Goal: Task Accomplishment & Management: Complete application form

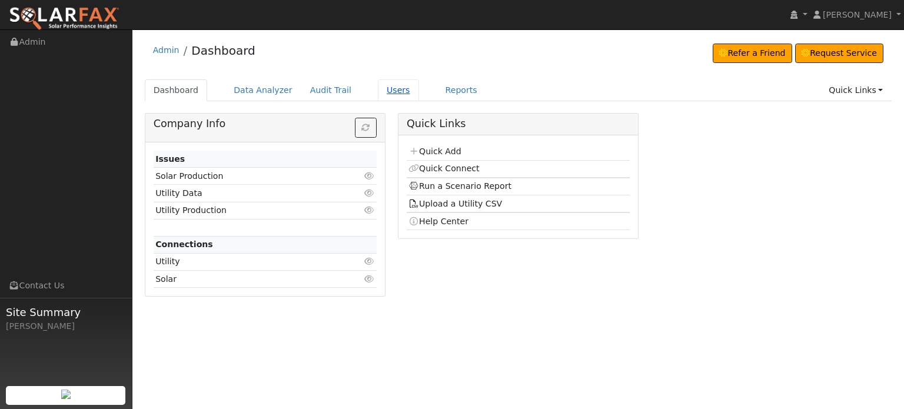
click at [380, 89] on link "Users" at bounding box center [398, 90] width 41 height 22
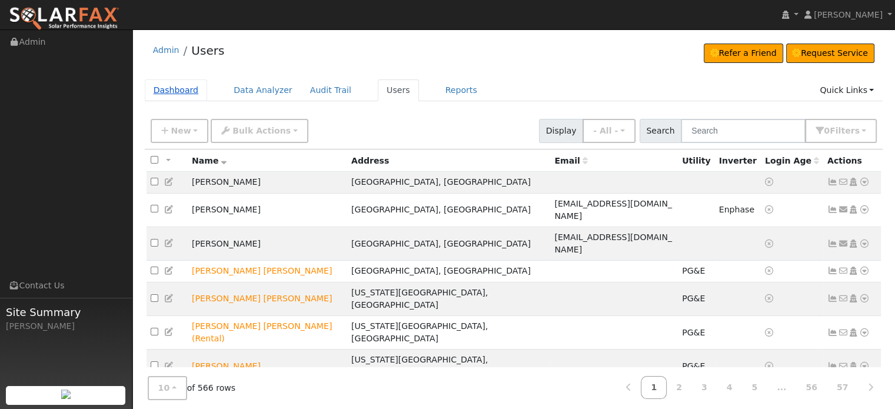
click at [174, 90] on link "Dashboard" at bounding box center [176, 90] width 63 height 22
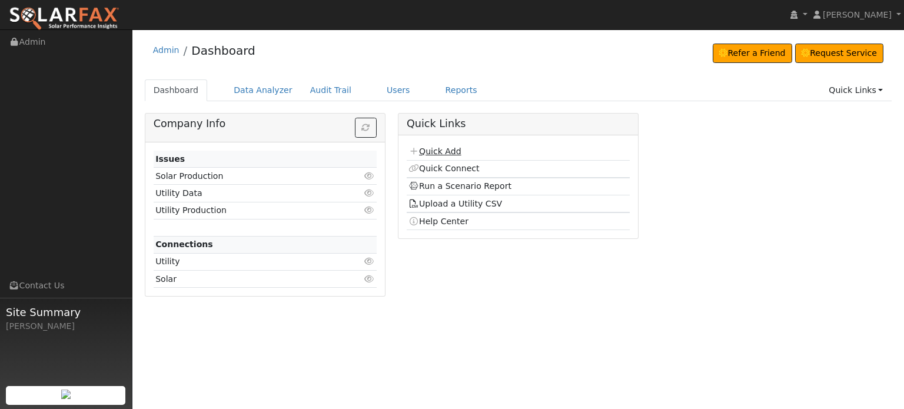
click at [442, 154] on link "Quick Add" at bounding box center [434, 151] width 52 height 9
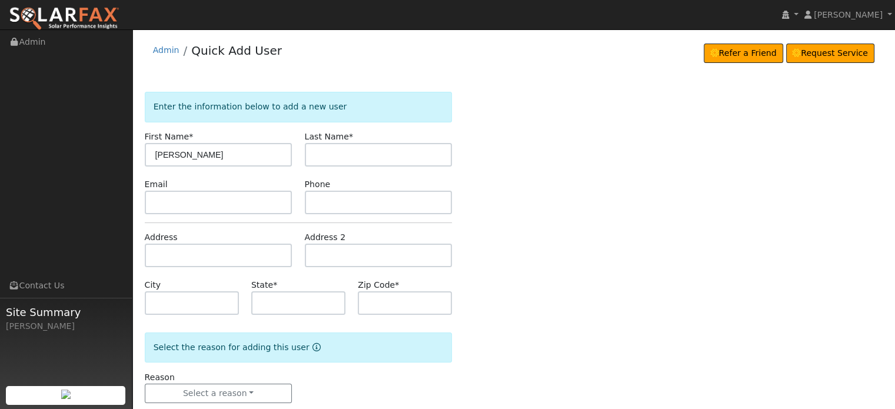
type input "[PERSON_NAME]"
type input "Cobbe"
click at [164, 252] on input "text" at bounding box center [219, 256] width 148 height 24
type input "10521 Jasper Agate Court"
type input "Nevada City"
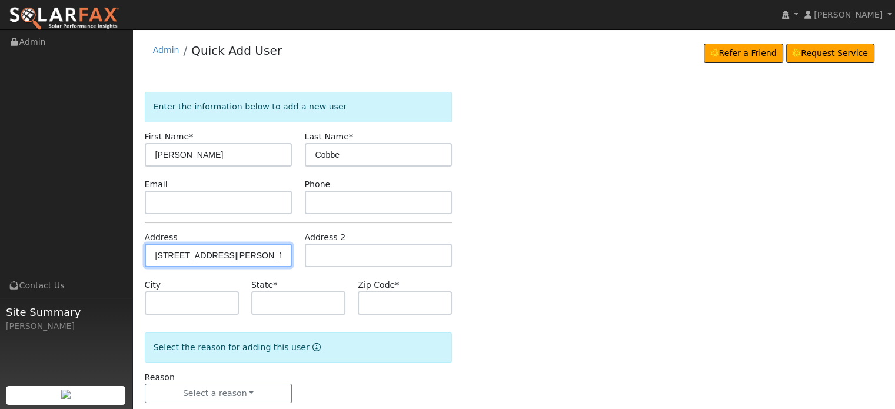
type input "CA"
type input "95959"
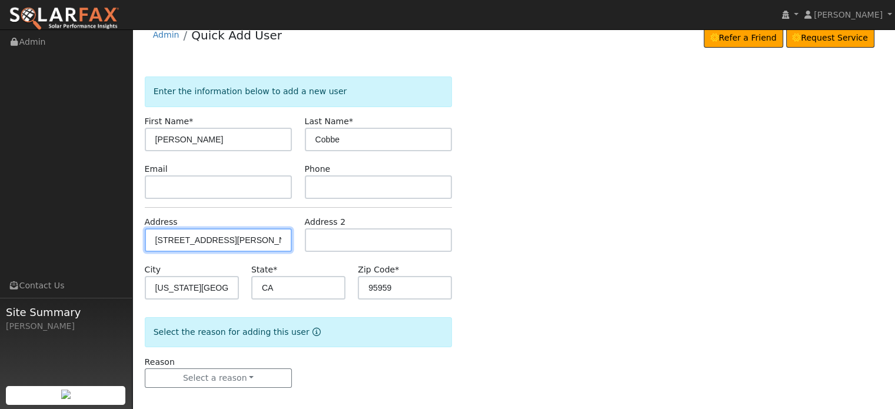
scroll to position [23, 0]
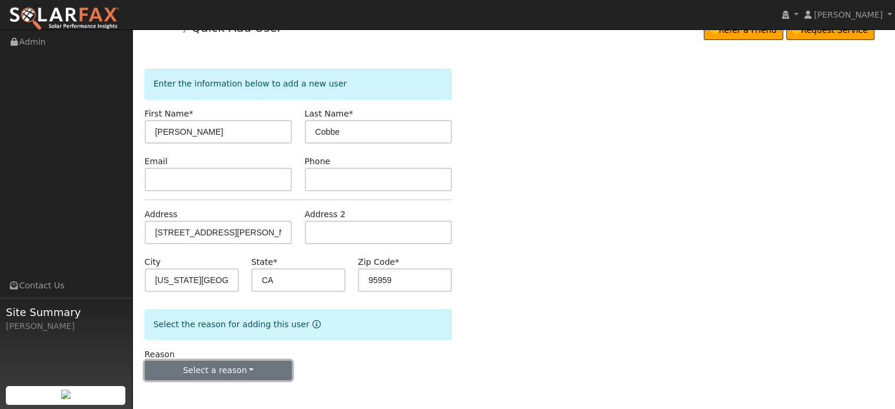
click at [226, 369] on button "Select a reason" at bounding box center [219, 371] width 148 height 20
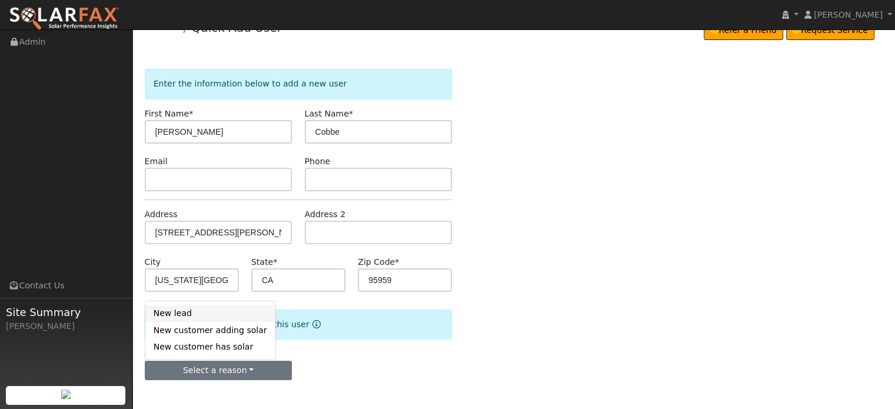
click at [170, 312] on link "New lead" at bounding box center [210, 313] width 130 height 16
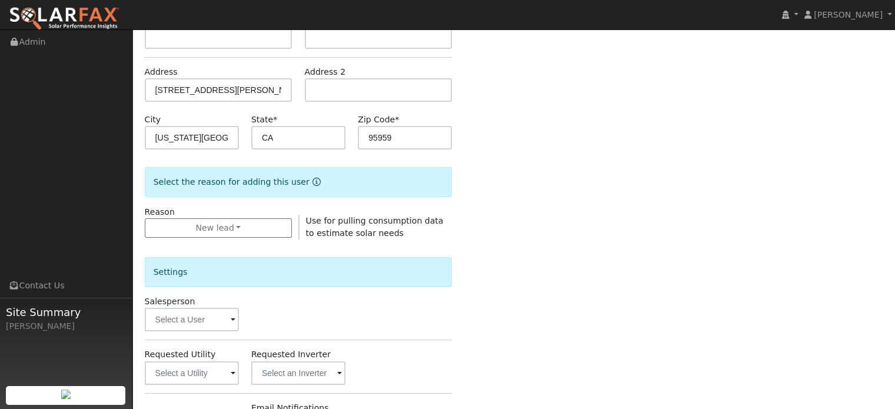
scroll to position [317, 0]
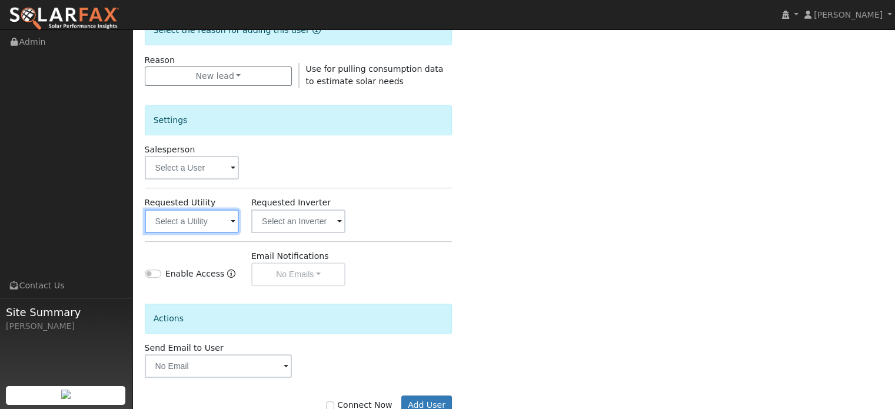
click at [205, 220] on input "text" at bounding box center [192, 221] width 94 height 24
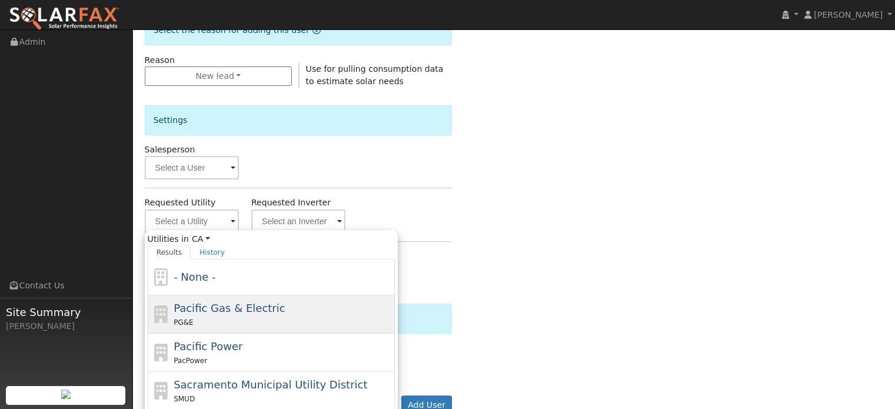
click at [198, 310] on span "Pacific Gas & Electric" at bounding box center [229, 308] width 111 height 12
type input "Pacific Gas & Electric"
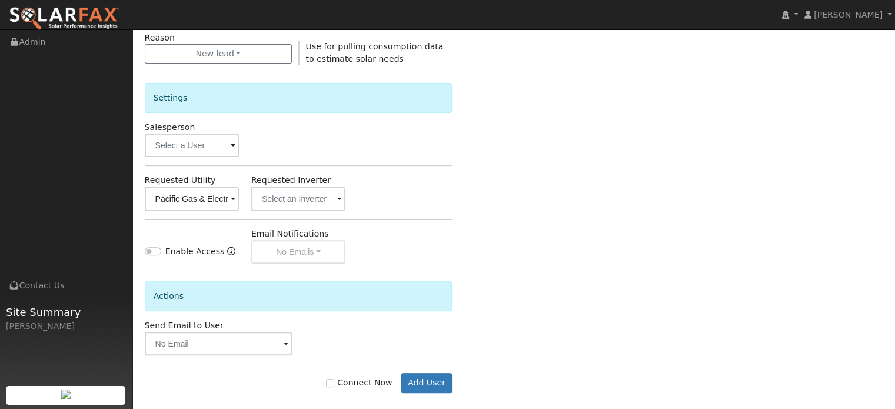
scroll to position [351, 0]
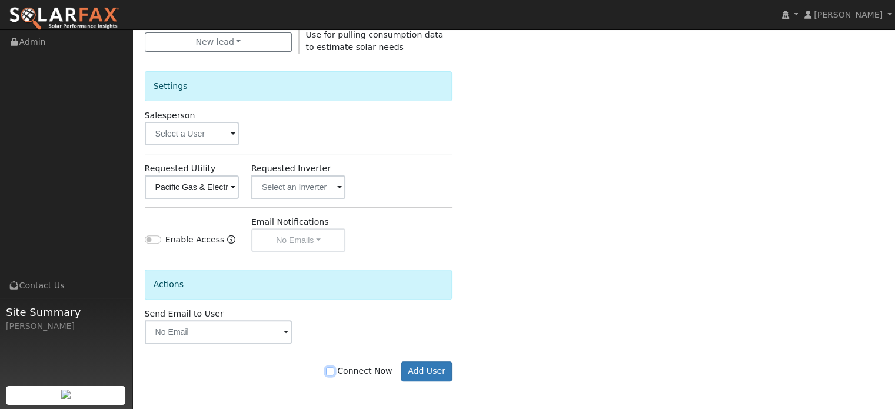
click at [334, 369] on input "Connect Now" at bounding box center [330, 371] width 8 height 8
checkbox input "true"
click at [422, 369] on button "Add User" at bounding box center [426, 371] width 51 height 20
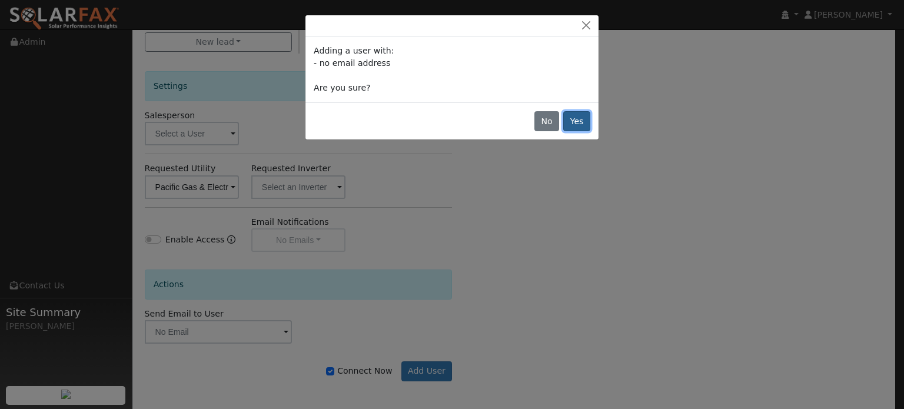
click at [584, 119] on button "Yes" at bounding box center [576, 121] width 27 height 20
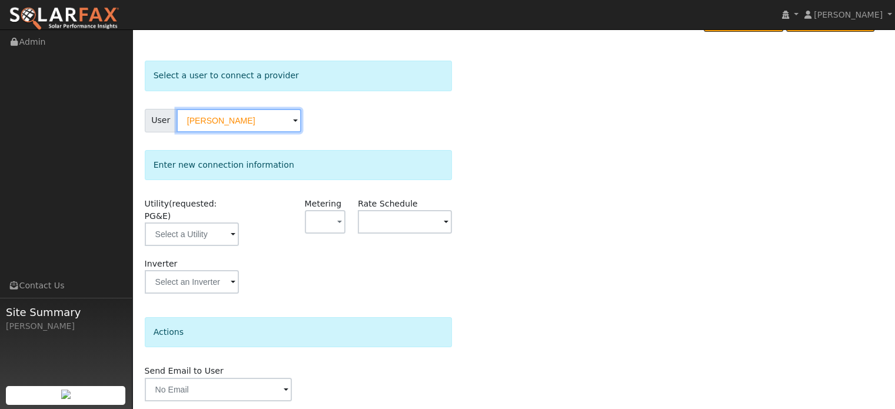
scroll to position [59, 0]
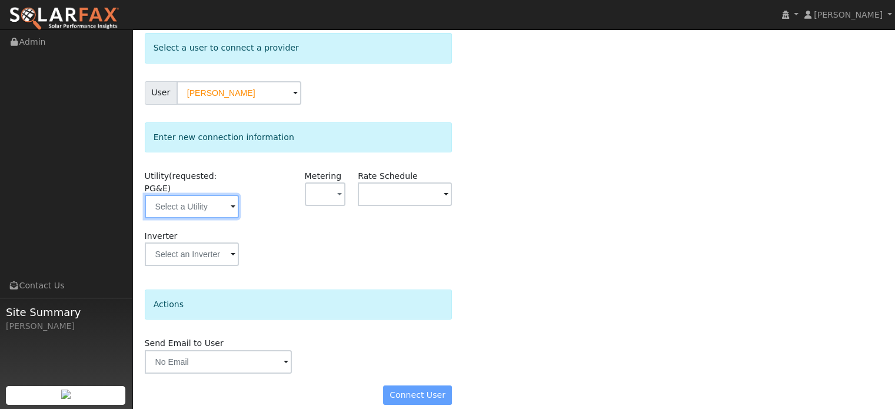
click at [173, 195] on input "text" at bounding box center [192, 207] width 94 height 24
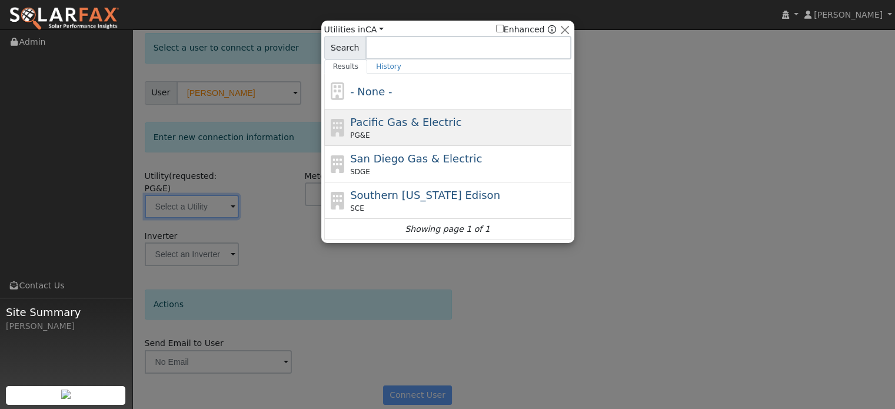
click at [365, 124] on span "Pacific Gas & Electric" at bounding box center [405, 122] width 111 height 12
type input "PG&E"
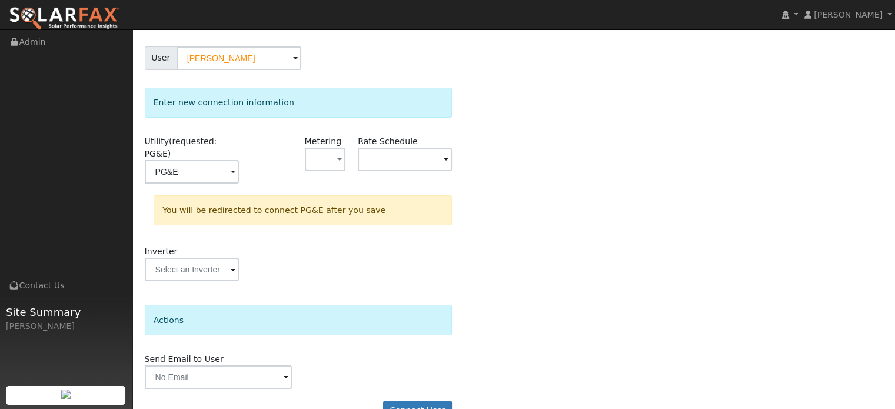
scroll to position [109, 0]
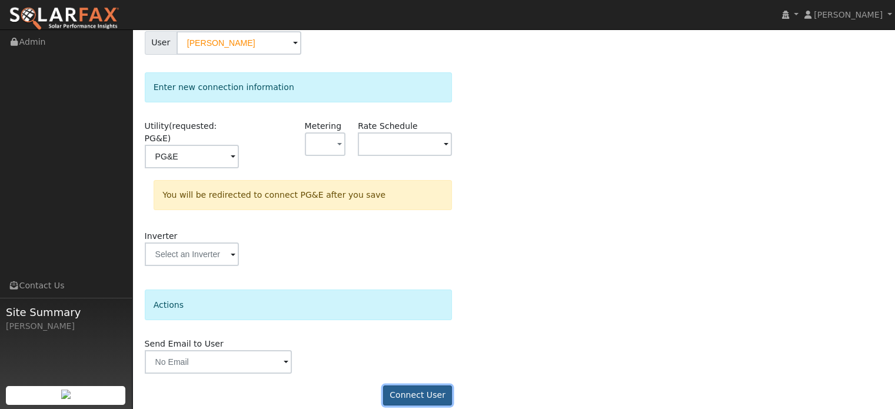
click at [415, 385] on button "Connect User" at bounding box center [417, 395] width 69 height 20
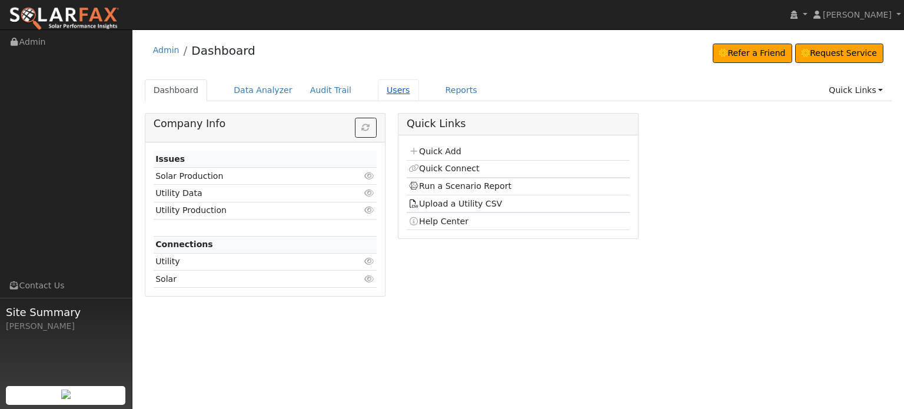
click at [379, 89] on link "Users" at bounding box center [398, 90] width 41 height 22
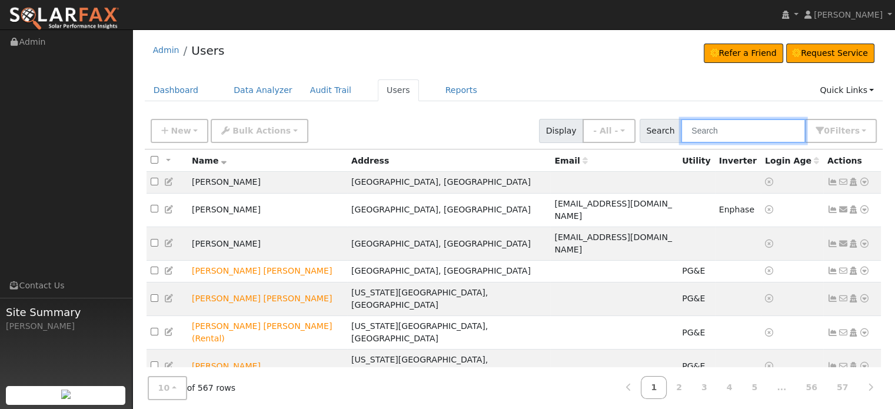
click at [739, 133] on input "text" at bounding box center [743, 131] width 125 height 24
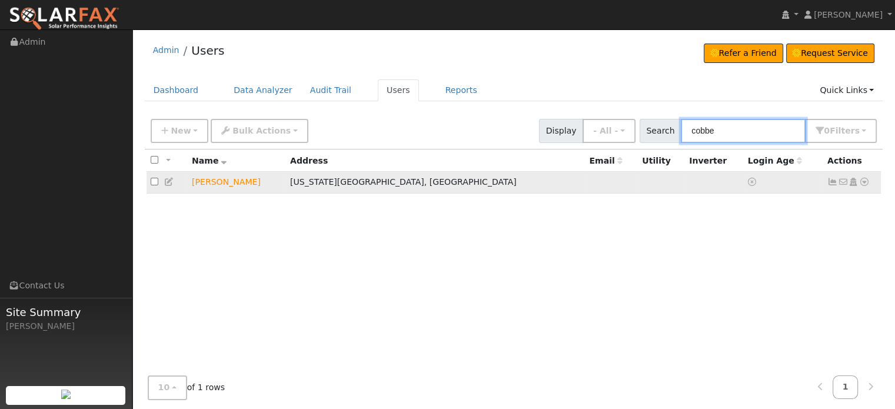
type input "cobbe"
click at [864, 184] on icon at bounding box center [864, 182] width 11 height 8
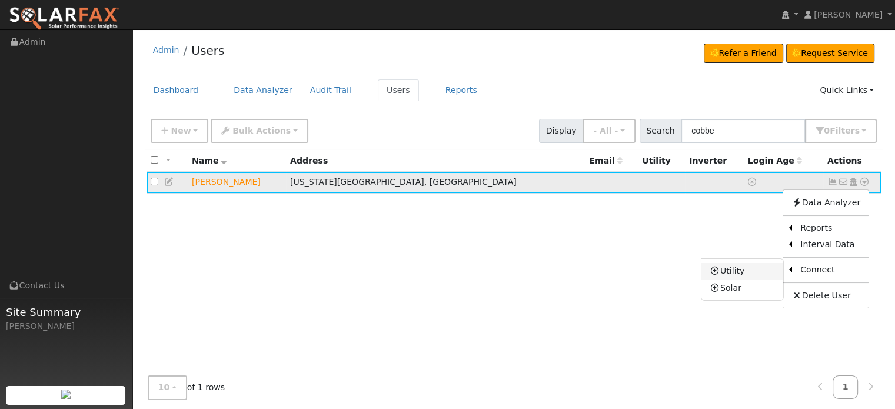
click at [725, 270] on link "Utility" at bounding box center [742, 271] width 82 height 16
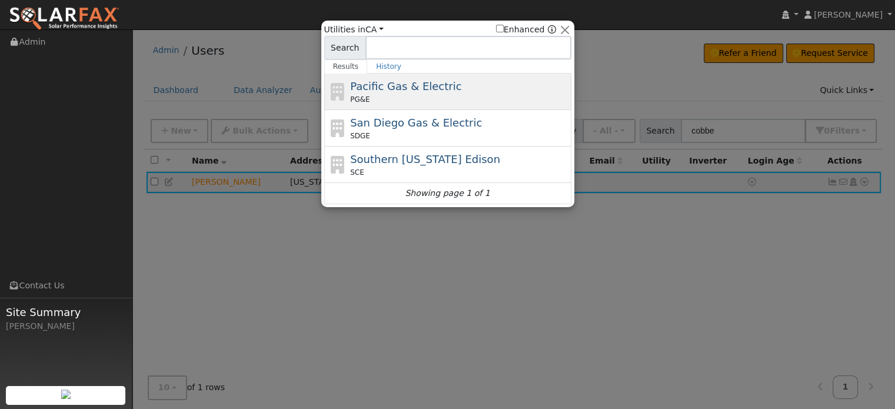
click at [447, 92] on div "Pacific Gas & Electric PG&E" at bounding box center [459, 91] width 218 height 26
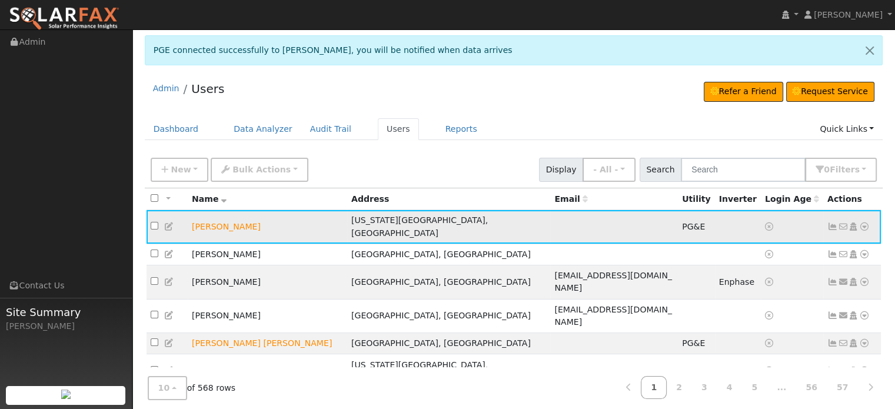
click at [864, 222] on icon at bounding box center [864, 226] width 11 height 8
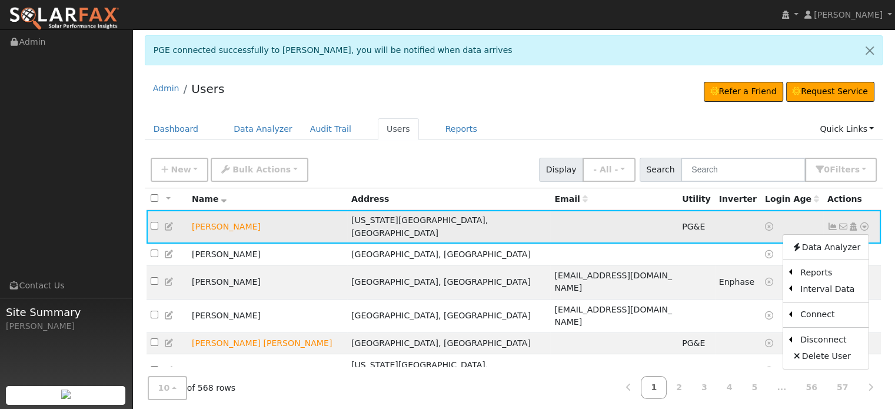
click at [833, 222] on icon at bounding box center [832, 226] width 11 height 8
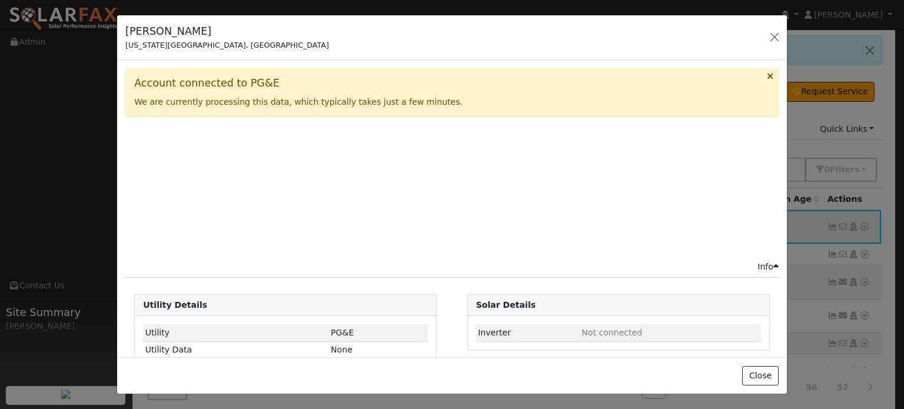
click at [833, 221] on div "[PERSON_NAME] [US_STATE][GEOGRAPHIC_DATA], [GEOGRAPHIC_DATA] Default Account De…" at bounding box center [452, 204] width 904 height 409
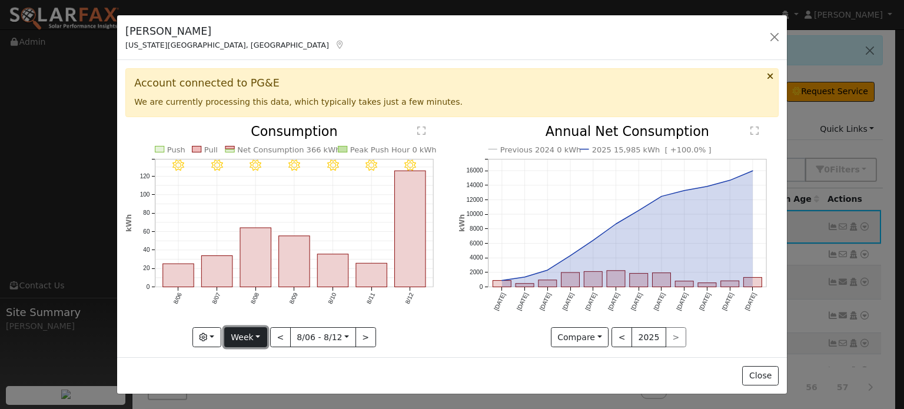
click at [259, 333] on button "Week" at bounding box center [245, 337] width 43 height 20
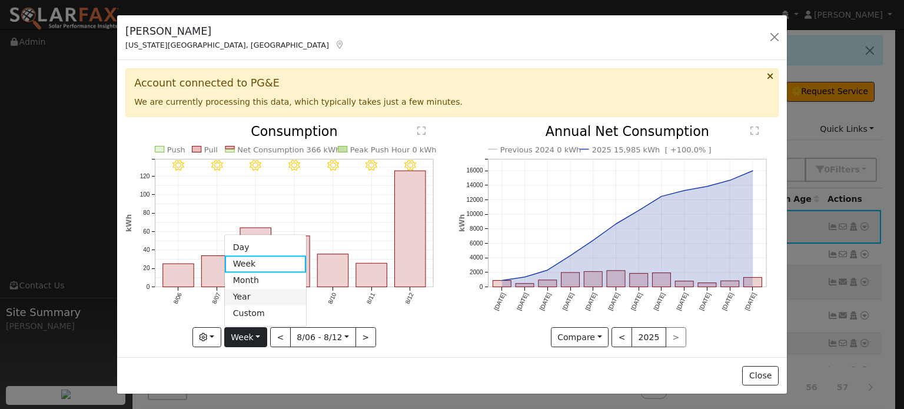
click at [249, 292] on link "Year" at bounding box center [266, 297] width 82 height 16
type input "[DATE]"
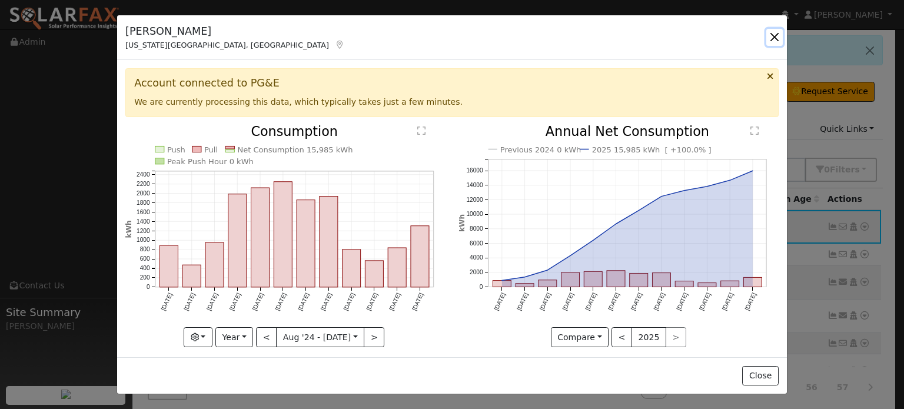
click at [774, 34] on button "button" at bounding box center [774, 37] width 16 height 16
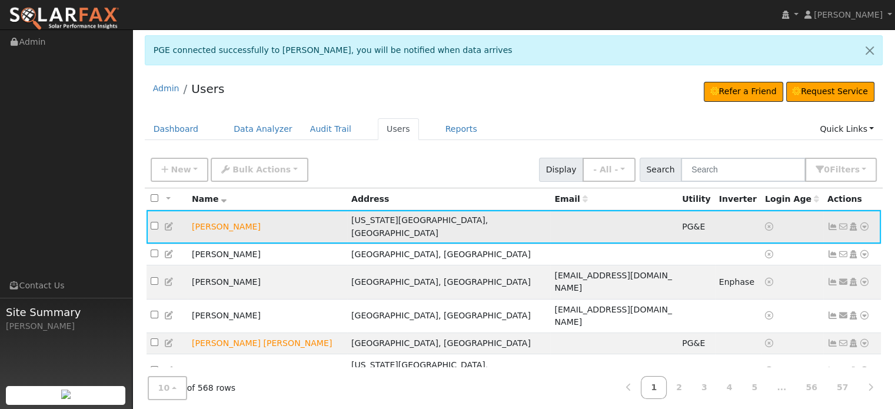
click at [861, 222] on icon at bounding box center [864, 226] width 11 height 8
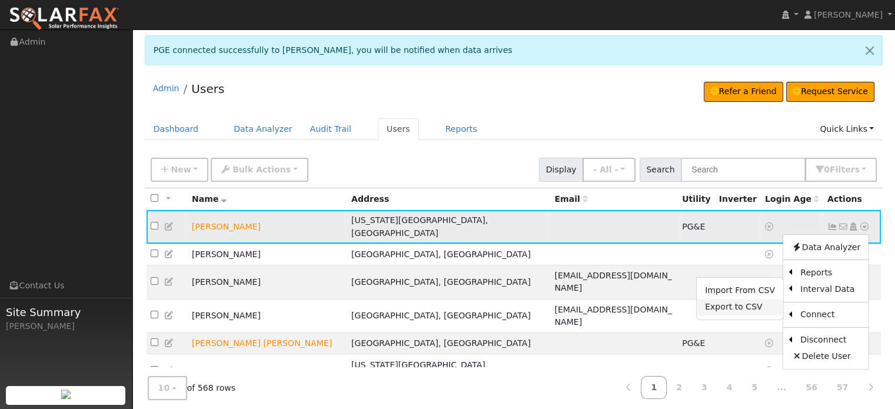
click at [725, 303] on link "Export to CSV" at bounding box center [740, 307] width 86 height 16
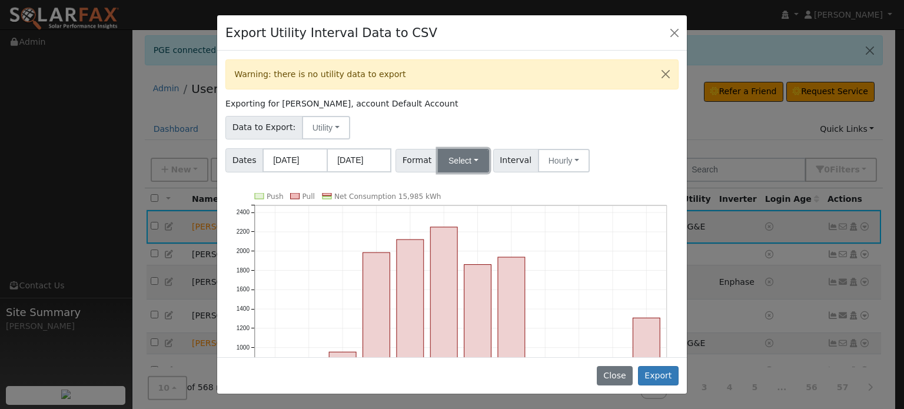
click at [468, 156] on button "Select" at bounding box center [463, 161] width 51 height 24
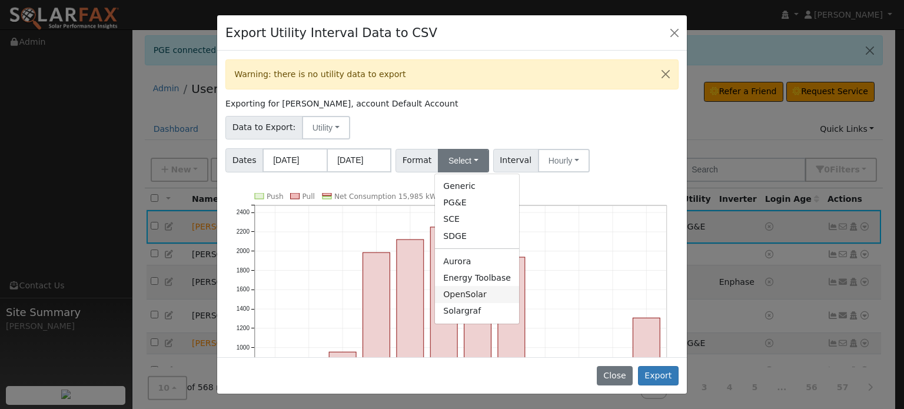
click at [451, 298] on link "OpenSolar" at bounding box center [477, 294] width 84 height 16
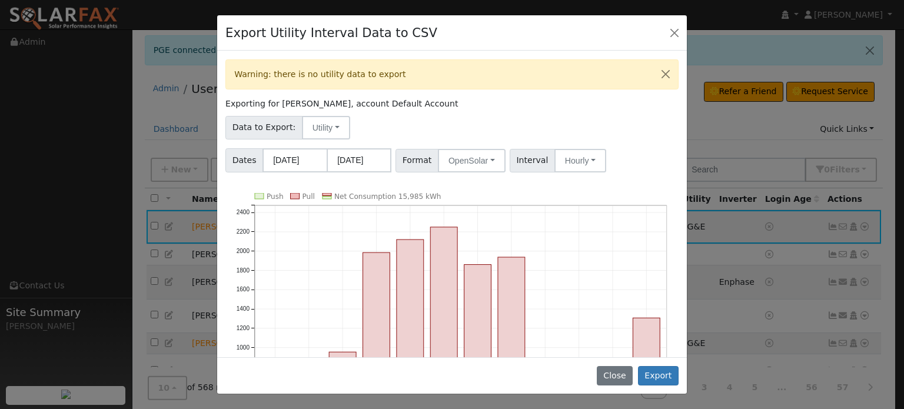
scroll to position [121, 0]
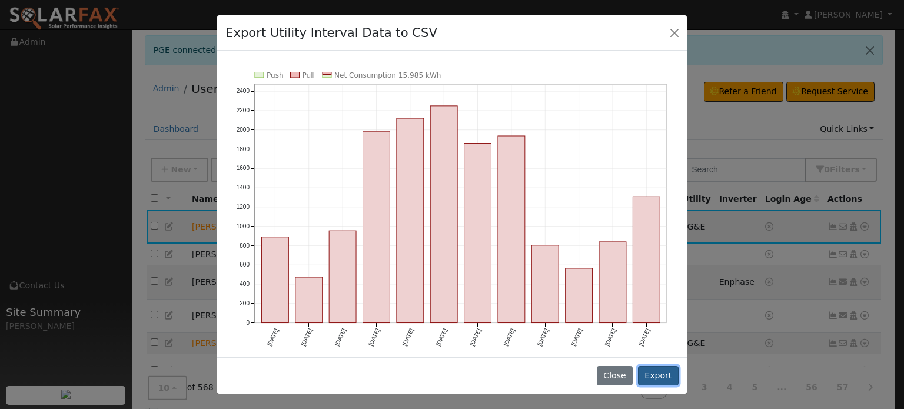
click at [656, 372] on button "Export" at bounding box center [658, 376] width 41 height 20
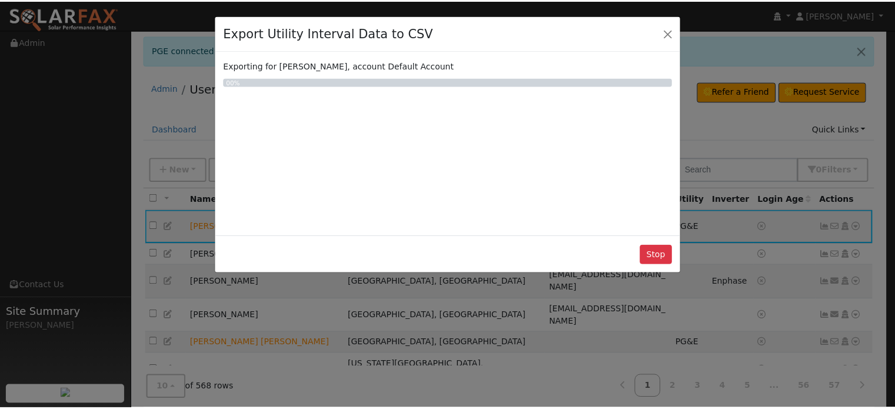
scroll to position [0, 0]
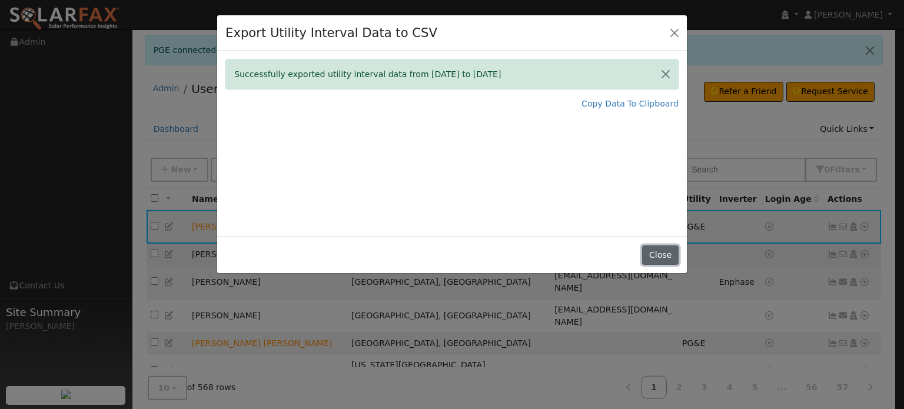
drag, startPoint x: 655, startPoint y: 247, endPoint x: 648, endPoint y: 246, distance: 7.1
click at [655, 247] on button "Close" at bounding box center [660, 255] width 36 height 20
